Goal: Find specific page/section: Find specific page/section

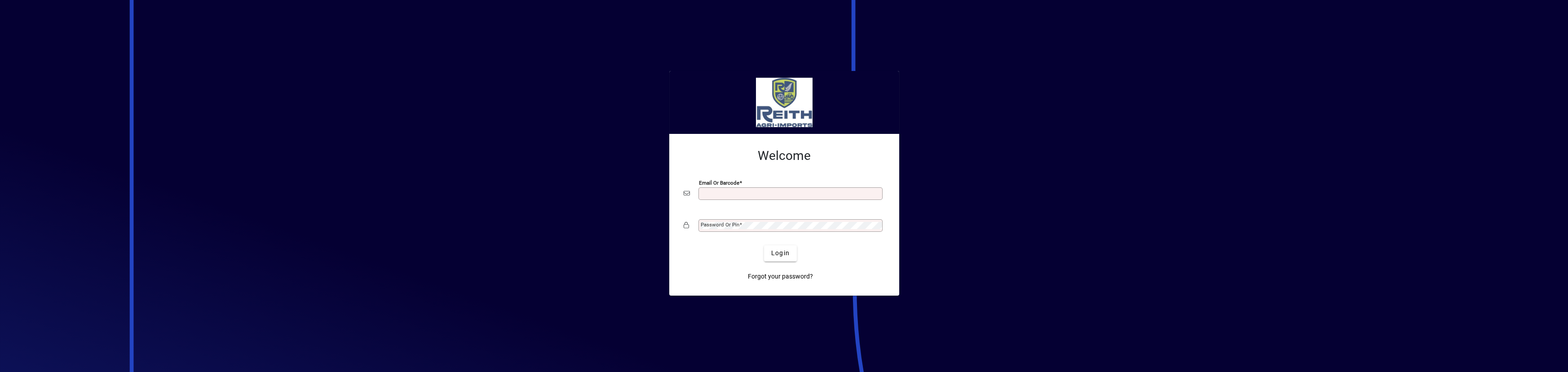
click at [741, 196] on input "Email or Barcode" at bounding box center [791, 194] width 181 height 7
type input "**********"
click at [727, 222] on mat-label "Password or Pin" at bounding box center [719, 225] width 38 height 6
click at [785, 254] on span "Login" at bounding box center [780, 253] width 18 height 9
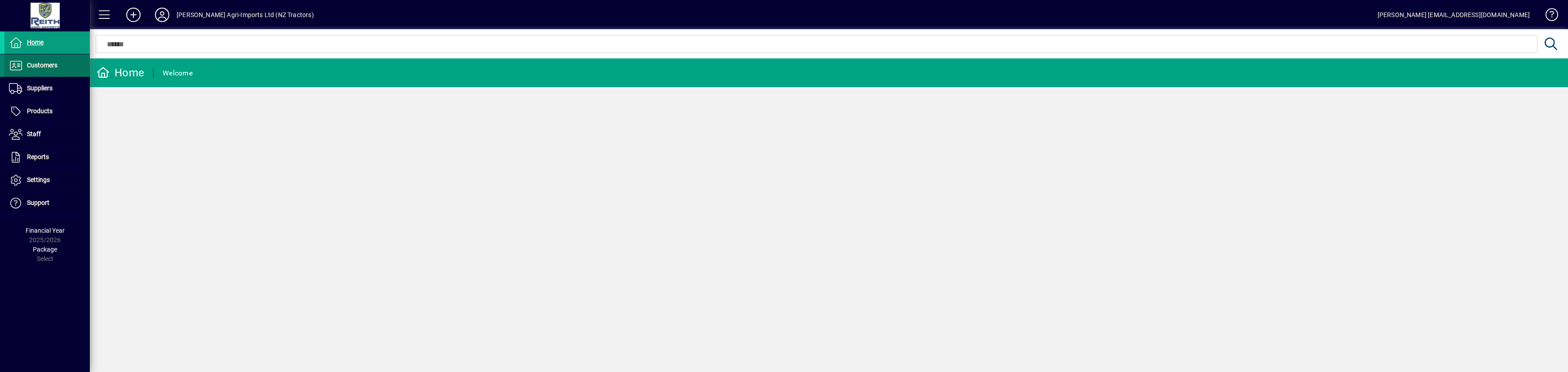
click at [44, 67] on span "Customers" at bounding box center [42, 65] width 30 height 7
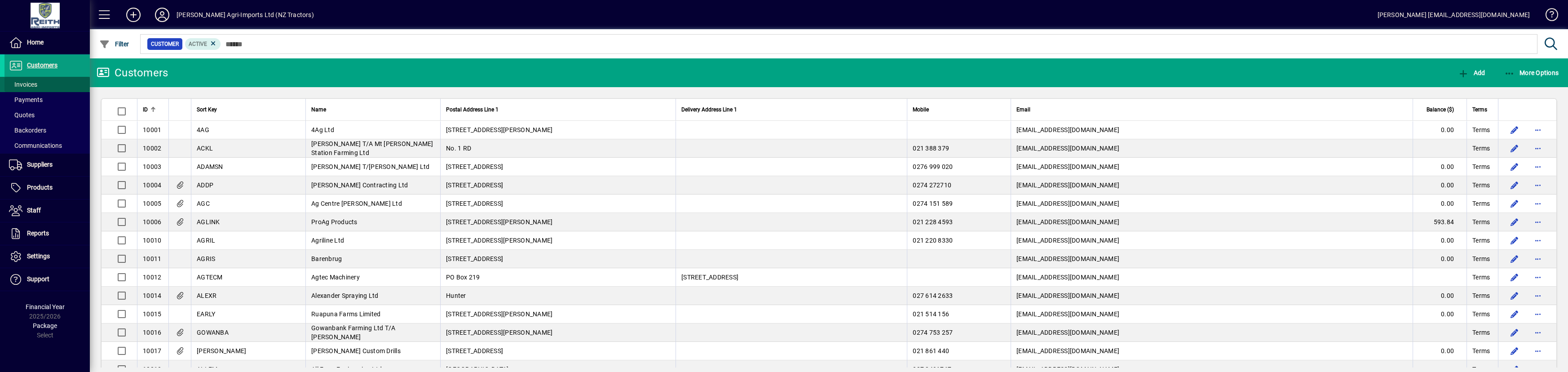
click at [21, 86] on span "Invoices" at bounding box center [23, 85] width 28 height 7
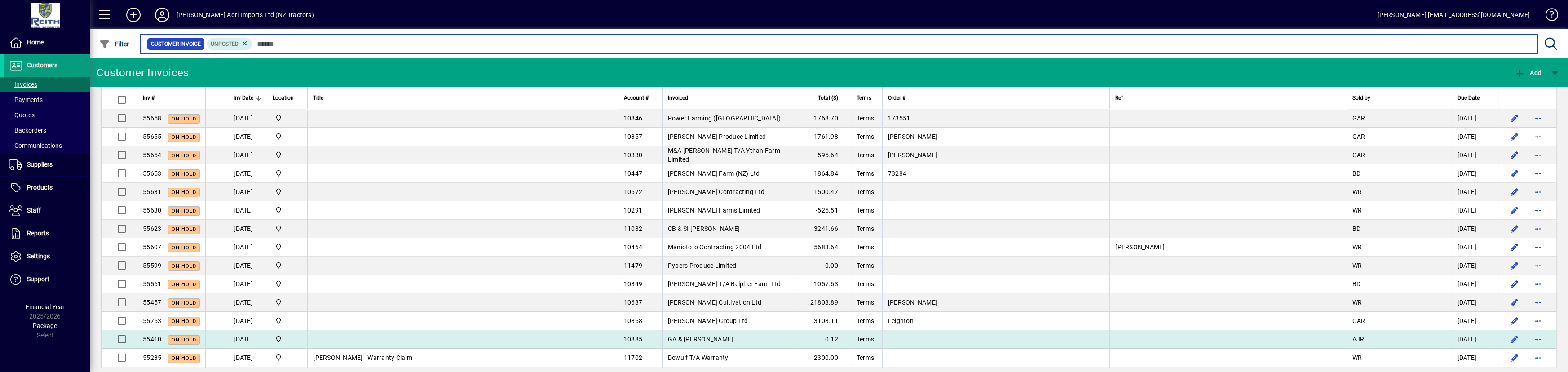
scroll to position [980, 0]
